Goal: Task Accomplishment & Management: Manage account settings

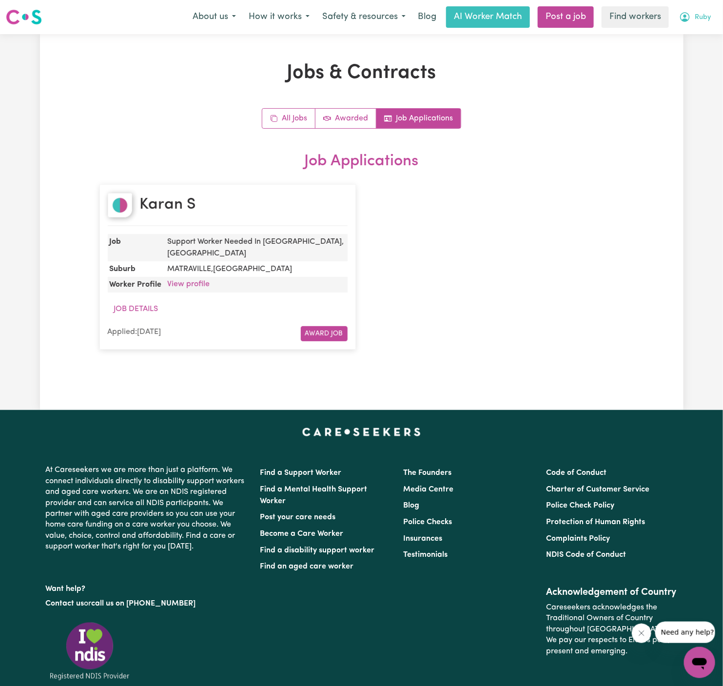
click at [706, 13] on span "Ruby" at bounding box center [703, 17] width 16 height 11
click at [691, 54] on link "Logout" at bounding box center [678, 56] width 77 height 19
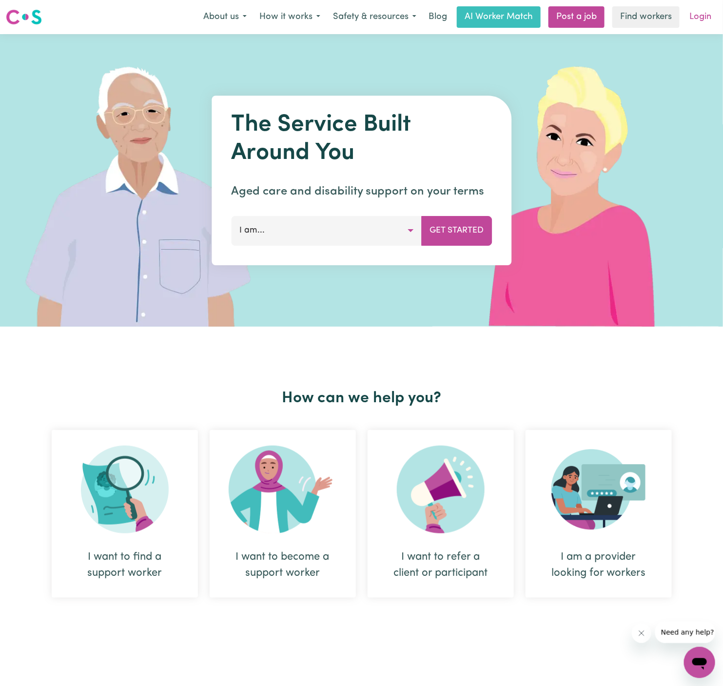
click at [704, 16] on link "Login" at bounding box center [701, 16] width 34 height 21
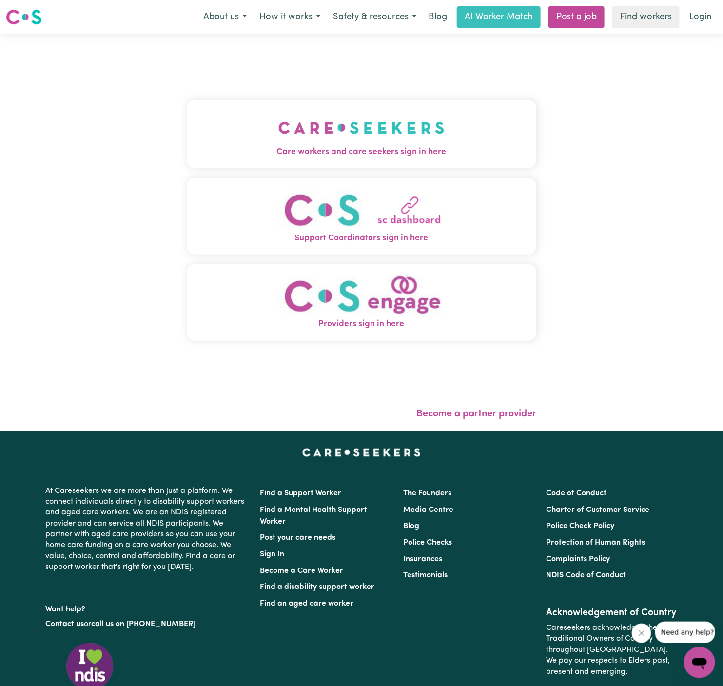
click at [402, 153] on span "Care workers and care seekers sign in here" at bounding box center [362, 152] width 350 height 13
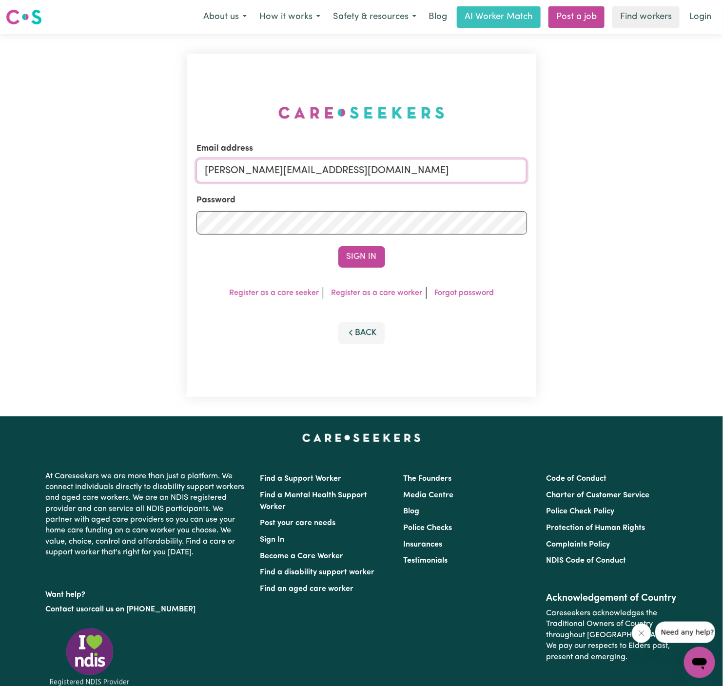
click at [427, 175] on input "[PERSON_NAME][EMAIL_ADDRESS][DOMAIN_NAME]" at bounding box center [362, 170] width 331 height 23
drag, startPoint x: 255, startPoint y: 173, endPoint x: 585, endPoint y: 194, distance: 331.4
click at [585, 194] on div "Email address [EMAIL_ADDRESS][DOMAIN_NAME] Password Sign In Register as a care …" at bounding box center [361, 225] width 723 height 382
type input "[EMAIL_ADDRESS][DOMAIN_NAME]"
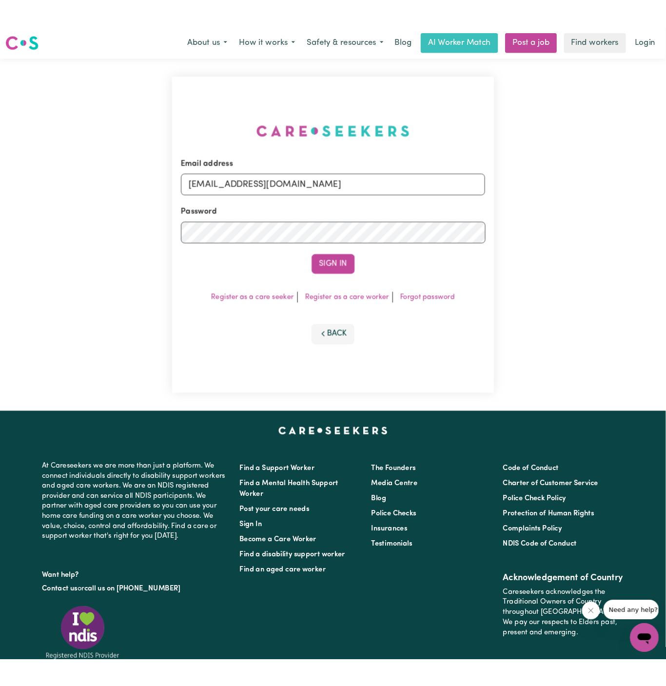
scroll to position [0, 0]
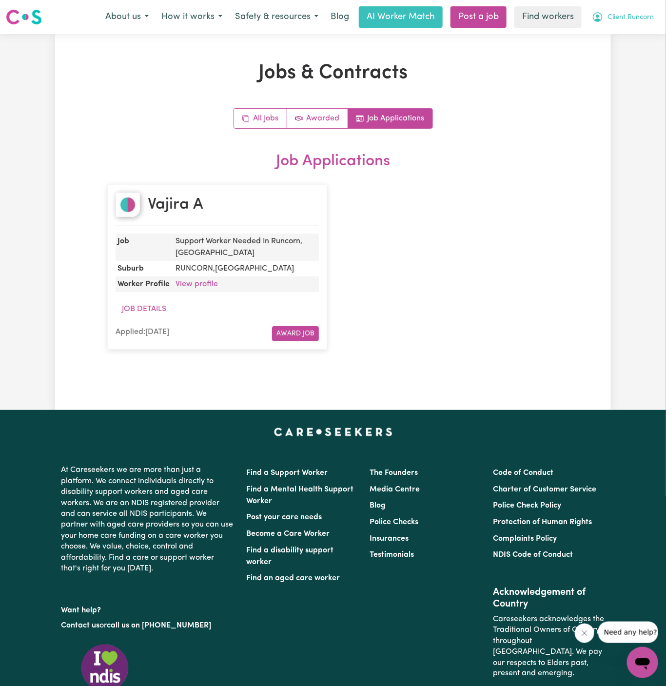
click at [635, 14] on span "Client Runcorn" at bounding box center [631, 17] width 46 height 11
click at [624, 61] on link "Logout" at bounding box center [621, 56] width 77 height 19
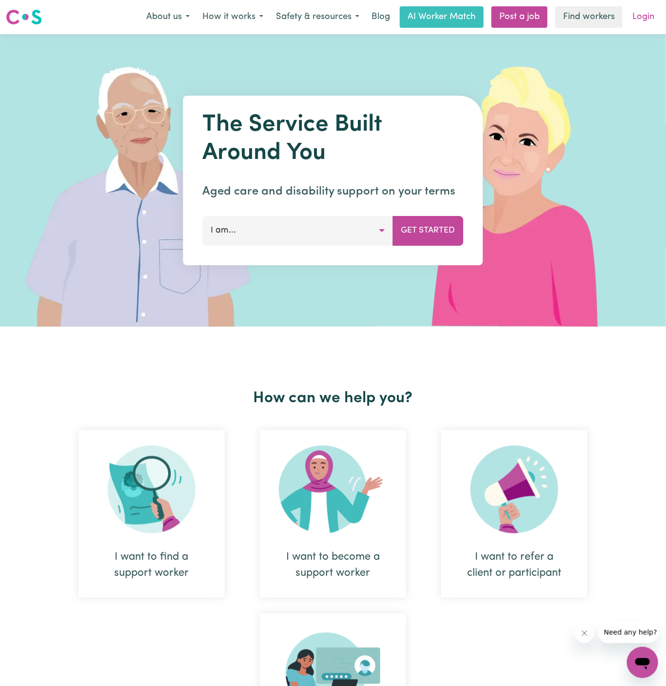
click at [648, 19] on link "Login" at bounding box center [644, 16] width 34 height 21
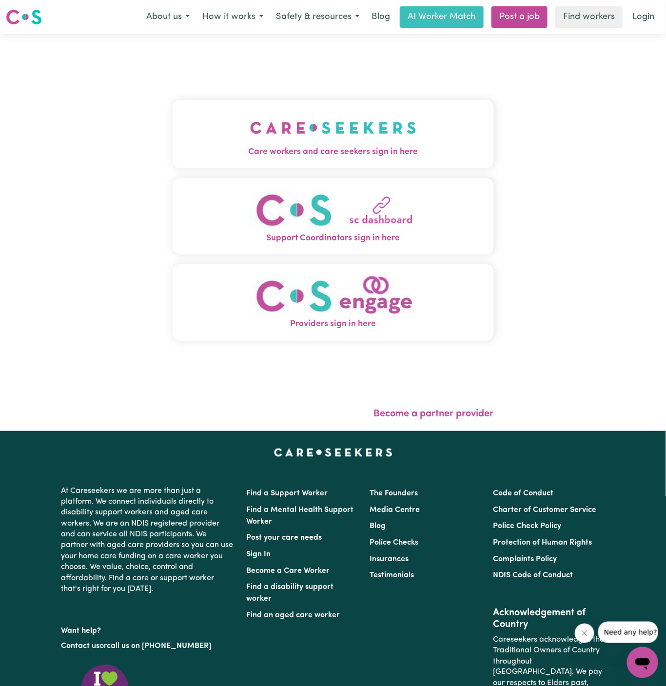
click at [254, 125] on img "Care workers and care seekers sign in here" at bounding box center [333, 128] width 166 height 36
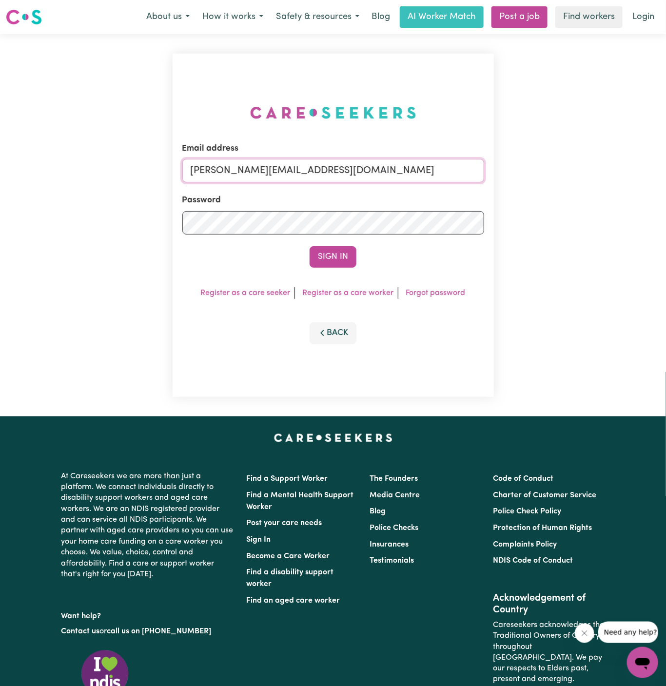
click at [292, 165] on input "[PERSON_NAME][EMAIL_ADDRESS][DOMAIN_NAME]" at bounding box center [333, 170] width 302 height 23
drag, startPoint x: 242, startPoint y: 166, endPoint x: 496, endPoint y: 177, distance: 254.4
click at [496, 177] on div "Email address superuser~hsgill1336719@gmail.com Password Sign In Register as a …" at bounding box center [333, 225] width 333 height 382
click at [447, 172] on input "superuser~SarwanRoopraPAWA@careseekers.com.au" at bounding box center [333, 170] width 302 height 23
type input "superuser~SarwanRoopraPAWA@careseekers.com.au"
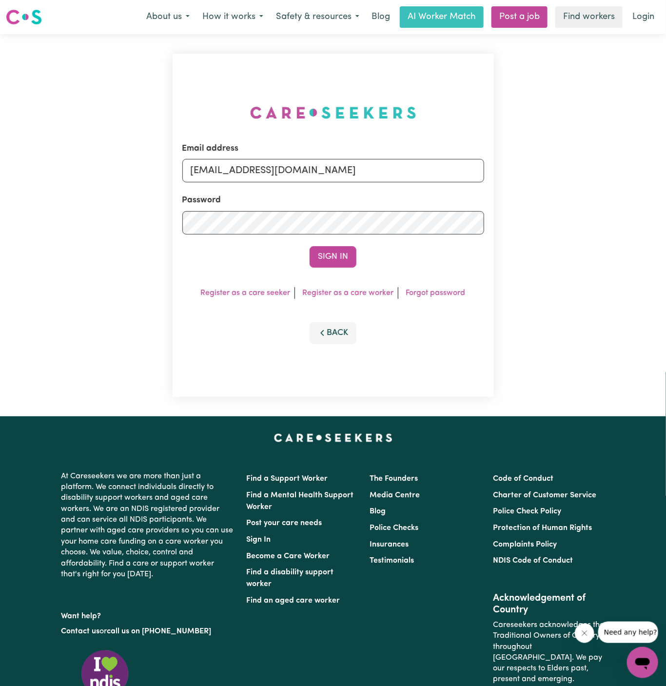
click at [547, 321] on div "Email address superuser~SarwanRoopraPAWA@careseekers.com.au Password Sign In Re…" at bounding box center [333, 225] width 666 height 382
click at [340, 249] on button "Sign In" at bounding box center [333, 256] width 47 height 21
